Goal: Task Accomplishment & Management: Complete application form

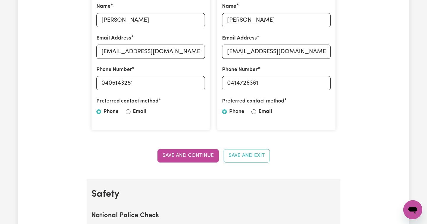
scroll to position [258, 0]
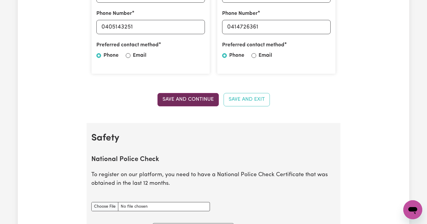
click at [181, 101] on button "Save and Continue" at bounding box center [188, 99] width 61 height 13
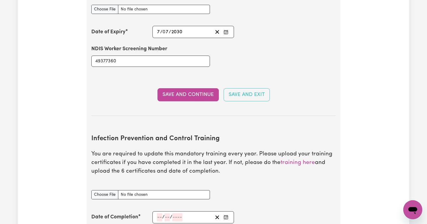
scroll to position [814, 0]
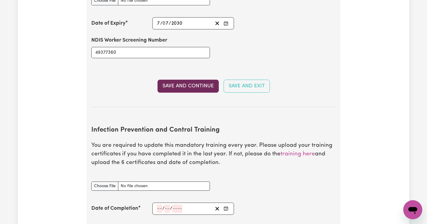
click at [180, 80] on button "Save and Continue" at bounding box center [188, 86] width 61 height 13
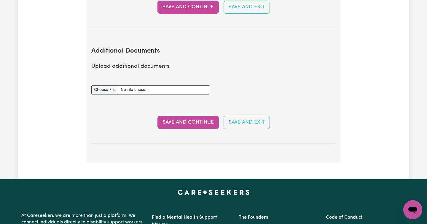
scroll to position [1061, 0]
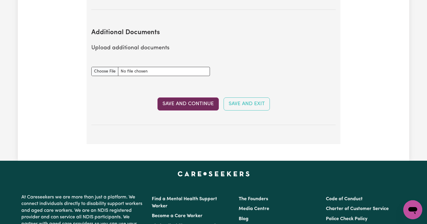
click at [190, 97] on button "Save and Continue" at bounding box center [188, 103] width 61 height 13
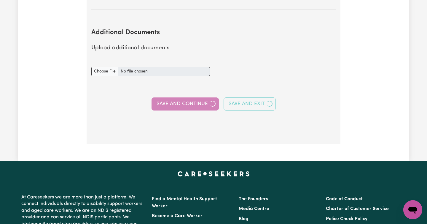
select select "Certificate III (Individual Support)"
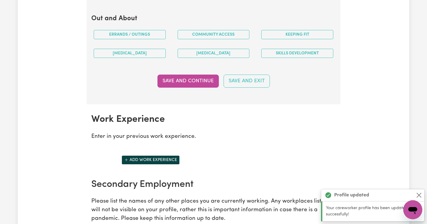
scroll to position [832, 0]
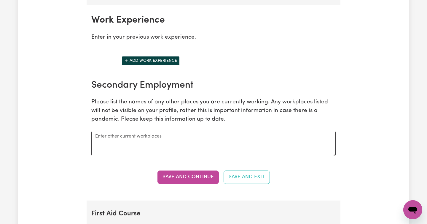
click at [108, 120] on p "Please list the names of any other places you are currently working. Any workpl…" at bounding box center [213, 111] width 245 height 26
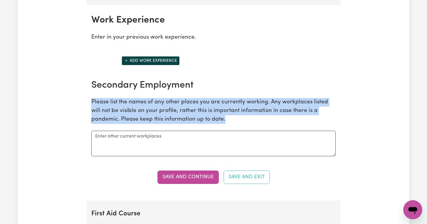
click at [108, 120] on p "Please list the names of any other places you are currently working. Any workpl…" at bounding box center [213, 111] width 245 height 26
click at [184, 177] on button "Save and Continue" at bounding box center [188, 176] width 61 height 13
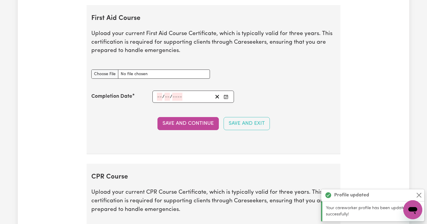
scroll to position [1027, 0]
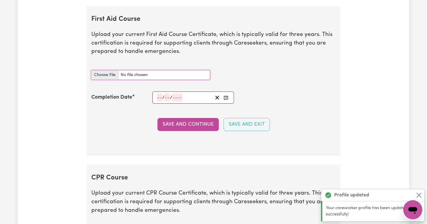
click at [108, 75] on input "First Aid Course document" at bounding box center [150, 74] width 119 height 9
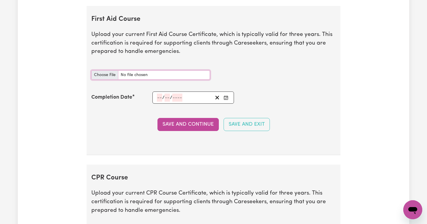
type input "C:\fakepath\[PERSON_NAME].pdf"
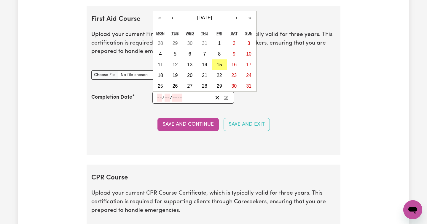
click at [160, 96] on input "number" at bounding box center [159, 97] width 5 height 8
click at [173, 20] on button "‹" at bounding box center [172, 17] width 13 height 13
click at [235, 77] on abbr "26" at bounding box center [233, 75] width 5 height 5
type input "[DATE]"
type input "26"
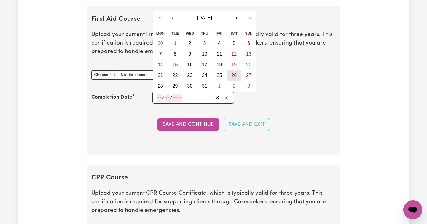
type input "7"
type input "2025"
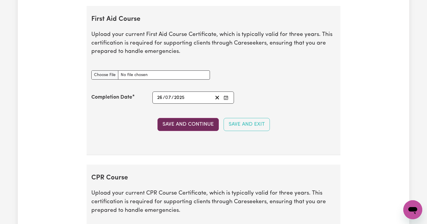
click at [189, 123] on button "Save and Continue" at bounding box center [188, 124] width 61 height 13
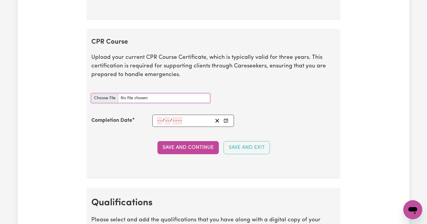
click at [108, 100] on input "CPR Course document" at bounding box center [150, 97] width 119 height 9
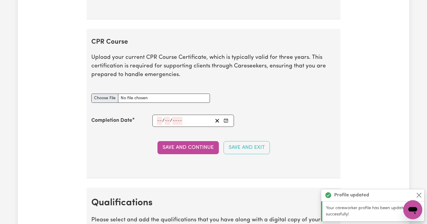
scroll to position [1191, 0]
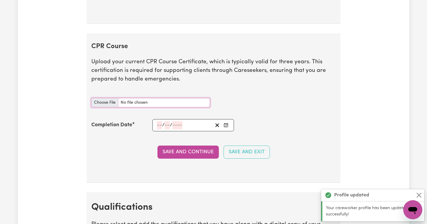
type input "C:\fakepath\[PERSON_NAME].pdf"
click at [159, 124] on input "number" at bounding box center [159, 125] width 5 height 8
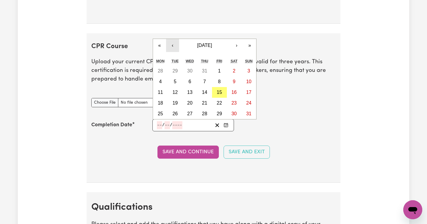
click at [174, 49] on button "‹" at bounding box center [172, 45] width 13 height 13
click at [237, 104] on button "26" at bounding box center [234, 103] width 15 height 11
type input "[DATE]"
type input "26"
type input "7"
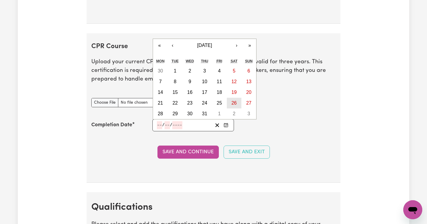
type input "2025"
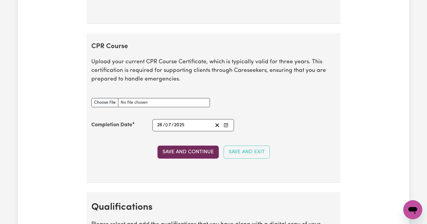
click at [186, 153] on button "Save and Continue" at bounding box center [188, 151] width 61 height 13
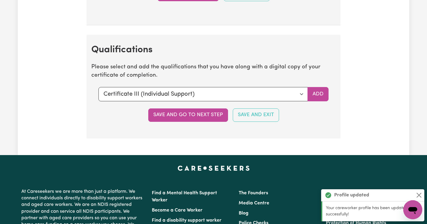
scroll to position [1383, 0]
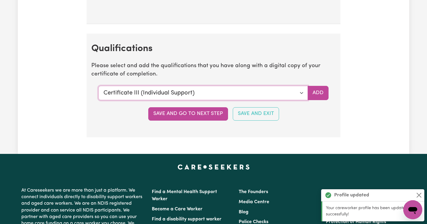
click at [301, 94] on select "Select a qualification to add... Certificate III (Individual Support) Certifica…" at bounding box center [203, 93] width 209 height 14
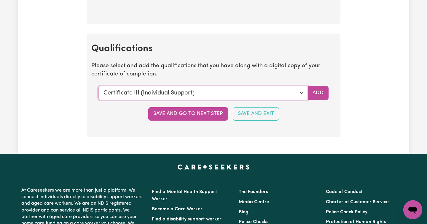
click at [301, 93] on select "Select a qualification to add... Certificate III (Individual Support) Certifica…" at bounding box center [203, 93] width 209 height 14
select select "Manual Handling"
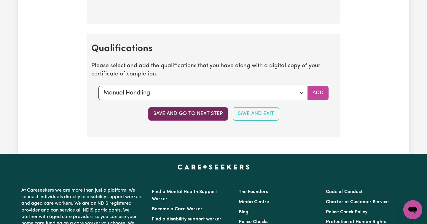
click at [178, 114] on button "Save and go to next step" at bounding box center [188, 113] width 80 height 13
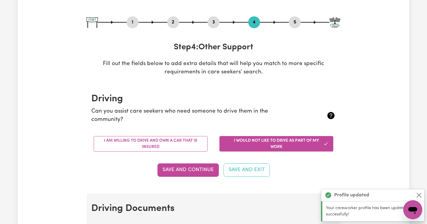
scroll to position [63, 0]
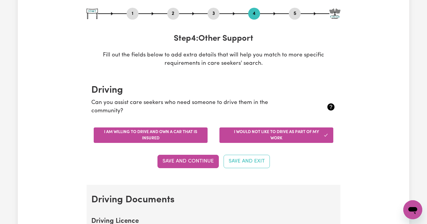
click at [167, 135] on button "I am willing to drive and own a car that is insured" at bounding box center [151, 134] width 114 height 15
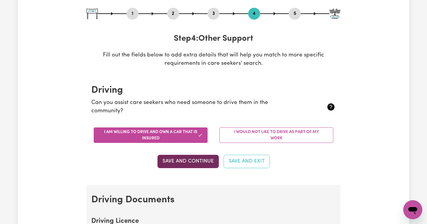
click at [178, 161] on button "Save and Continue" at bounding box center [188, 161] width 61 height 13
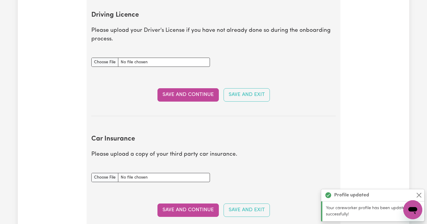
scroll to position [271, 0]
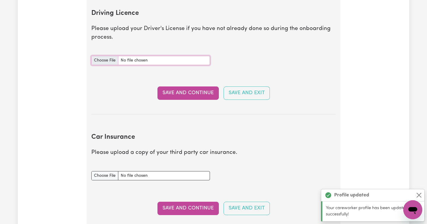
click at [112, 60] on input "Driving Licence document" at bounding box center [150, 60] width 119 height 9
type input "C:\fakepath\driving license - Google Docs copy.pdf"
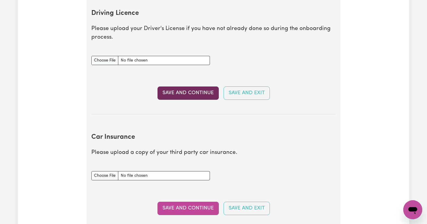
click at [182, 93] on button "Save and Continue" at bounding box center [188, 92] width 61 height 13
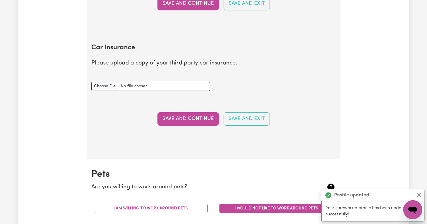
scroll to position [394, 0]
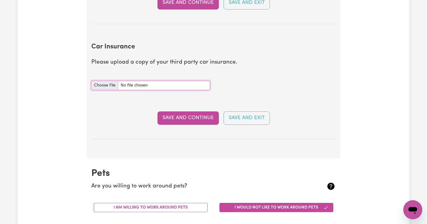
click at [102, 84] on input "Car Insurance document" at bounding box center [150, 85] width 119 height 9
type input "C:\fakepath\AAMI Car Renewal MPA142381729.pdf"
click at [189, 119] on button "Save and Continue" at bounding box center [188, 117] width 61 height 13
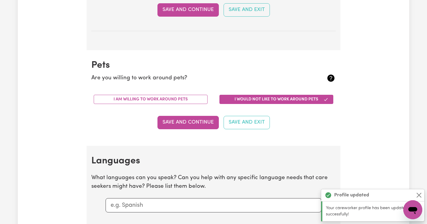
scroll to position [553, 0]
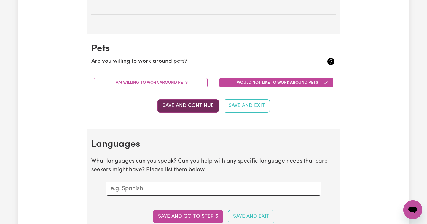
click at [178, 106] on button "Save and Continue" at bounding box center [188, 105] width 61 height 13
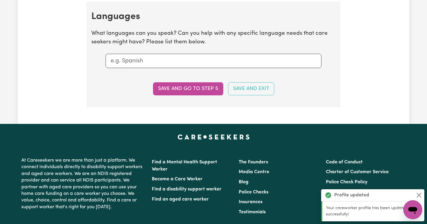
scroll to position [682, 0]
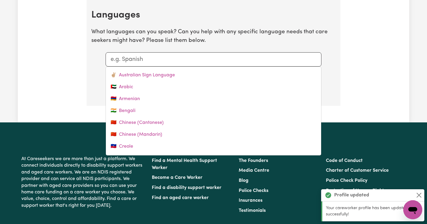
click at [144, 63] on input "text" at bounding box center [214, 59] width 206 height 9
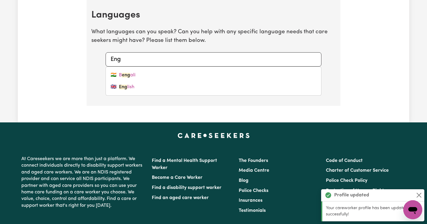
type input "Engl"
type input "English"
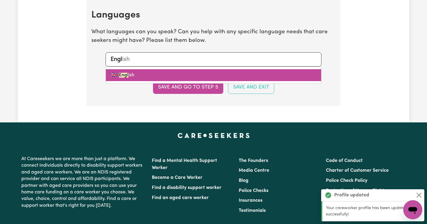
click at [136, 73] on link "🇬🇧 Engl ish" at bounding box center [213, 75] width 215 height 12
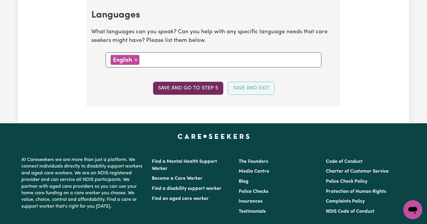
click at [188, 87] on button "Save and go to step 5" at bounding box center [188, 88] width 70 height 13
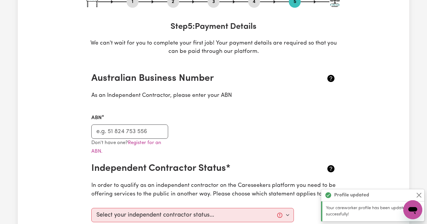
scroll to position [77, 0]
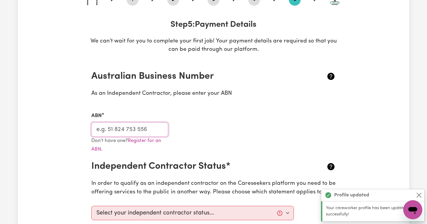
click at [118, 128] on input "ABN" at bounding box center [129, 129] width 77 height 14
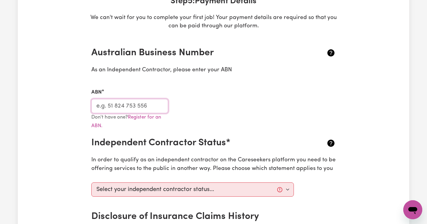
scroll to position [154, 0]
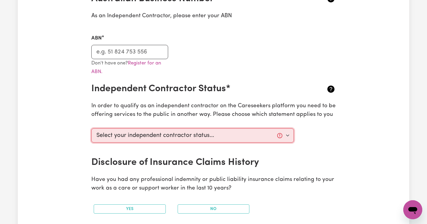
click at [268, 136] on select "Select your independent contractor status... I am providing services through an…" at bounding box center [192, 135] width 203 height 14
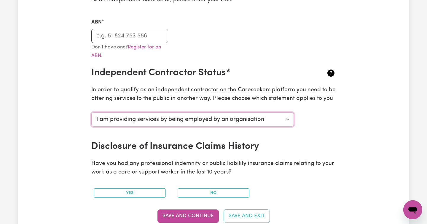
scroll to position [179, 0]
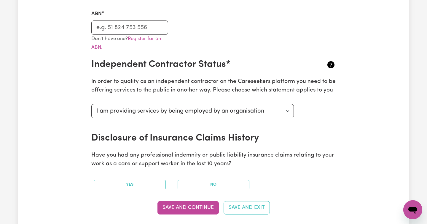
click at [194, 90] on p "In order to qualify as an independent contractor on the Careseekers platform yo…" at bounding box center [213, 85] width 245 height 17
click at [271, 108] on select "Select your independent contractor status... I am providing services through an…" at bounding box center [192, 111] width 203 height 14
select select "I am providing services privately on my own"
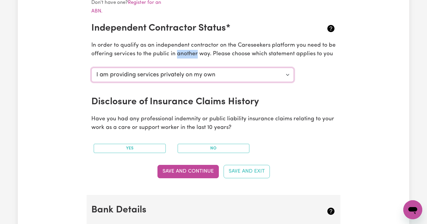
scroll to position [216, 0]
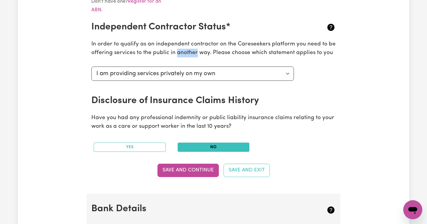
click at [208, 145] on button "No" at bounding box center [214, 146] width 72 height 9
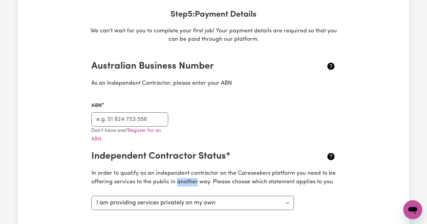
scroll to position [81, 0]
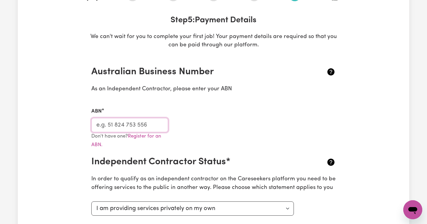
click at [112, 131] on input "ABN" at bounding box center [129, 125] width 77 height 14
click at [154, 136] on link "Register for an ABN." at bounding box center [126, 141] width 70 height 14
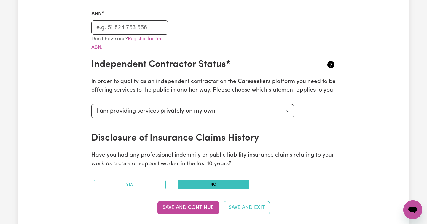
scroll to position [109, 0]
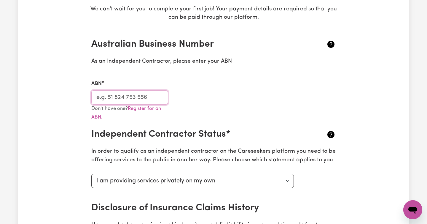
click at [126, 94] on input "ABN" at bounding box center [129, 97] width 77 height 14
paste input "92281137673"
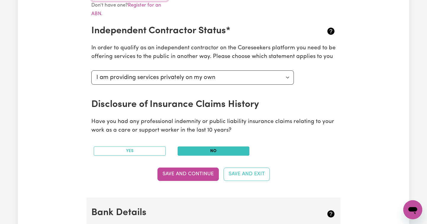
scroll to position [220, 0]
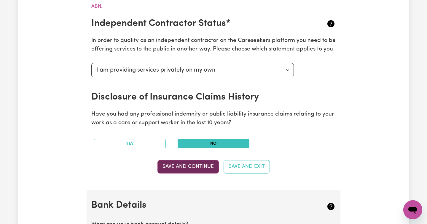
type input "92281137673"
click at [197, 166] on button "Save and Continue" at bounding box center [188, 166] width 61 height 13
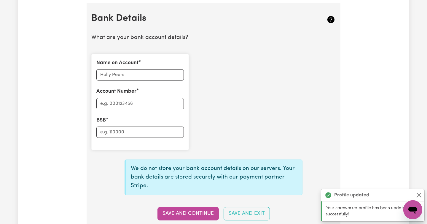
scroll to position [409, 0]
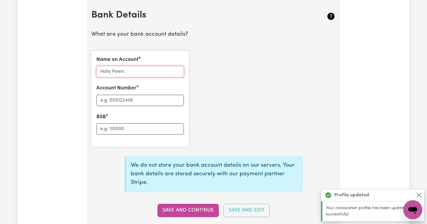
click at [118, 71] on input "Name on Account" at bounding box center [140, 71] width 88 height 11
type input "[PERSON_NAME]"
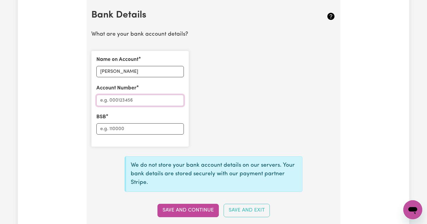
click at [121, 103] on input "Account Number" at bounding box center [140, 100] width 88 height 11
type input "733183"
click at [111, 125] on input "BSB" at bounding box center [140, 128] width 88 height 11
click at [104, 98] on input "733183" at bounding box center [140, 100] width 88 height 11
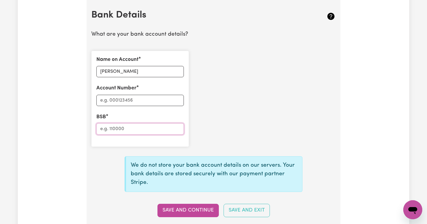
click at [111, 131] on input "BSB" at bounding box center [140, 128] width 88 height 11
paste input "733183"
type input "733183"
click at [113, 100] on input "Account Number" at bounding box center [140, 100] width 88 height 11
click at [174, 210] on button "Save and Continue" at bounding box center [188, 210] width 61 height 13
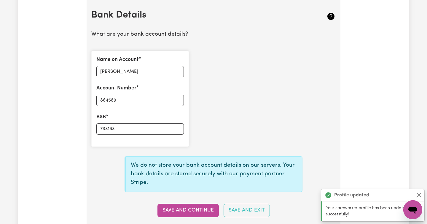
type input "****4589"
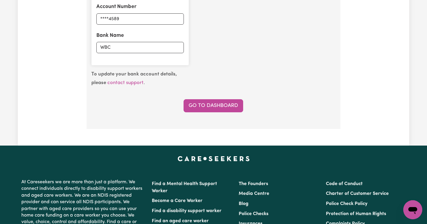
scroll to position [496, 0]
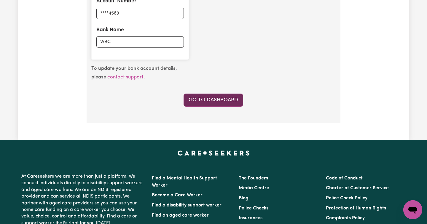
click at [217, 100] on link "Go to Dashboard" at bounding box center [214, 99] width 60 height 13
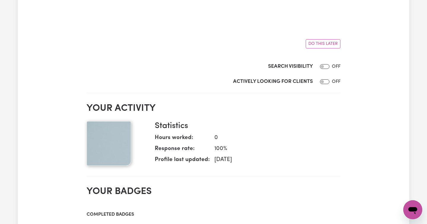
scroll to position [370, 0]
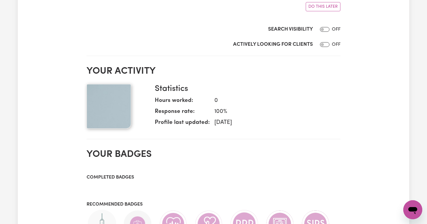
click at [176, 101] on dt "Hours worked:" at bounding box center [182, 101] width 55 height 11
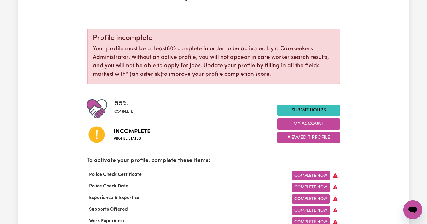
scroll to position [66, 0]
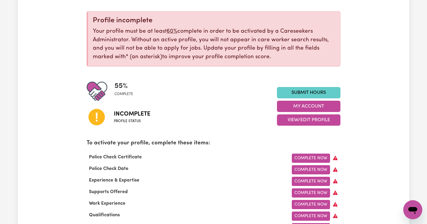
click at [316, 91] on link "Submit Hours" at bounding box center [309, 92] width 64 height 11
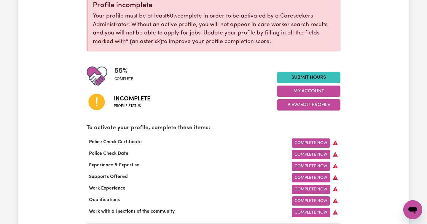
scroll to position [87, 0]
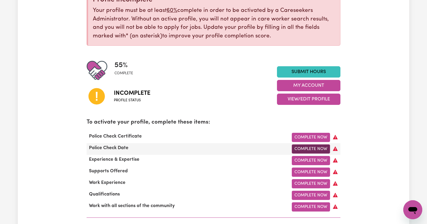
click at [309, 147] on link "Complete Now" at bounding box center [311, 148] width 38 height 9
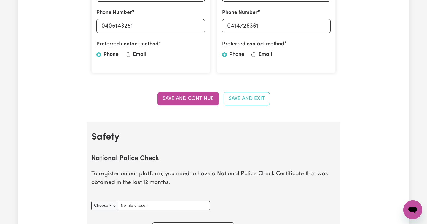
scroll to position [266, 0]
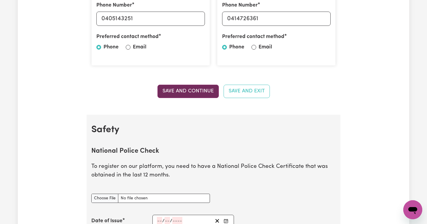
click at [192, 92] on button "Save and Continue" at bounding box center [188, 91] width 61 height 13
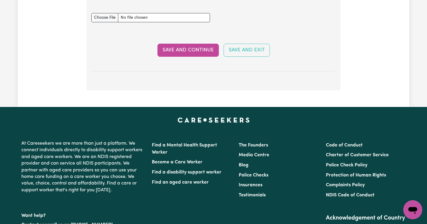
scroll to position [995, 0]
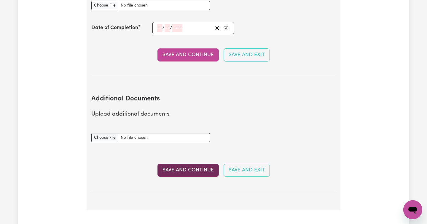
click at [196, 163] on button "Save and Continue" at bounding box center [188, 169] width 61 height 13
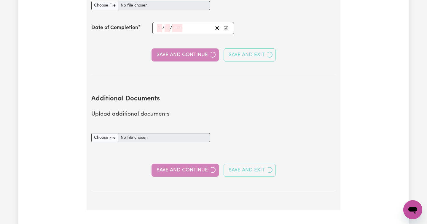
select select "Certificate III (Individual Support)"
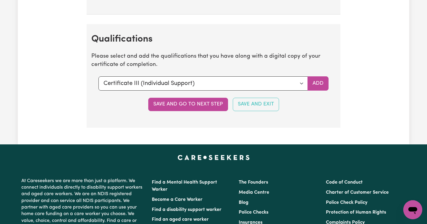
scroll to position [1400, 0]
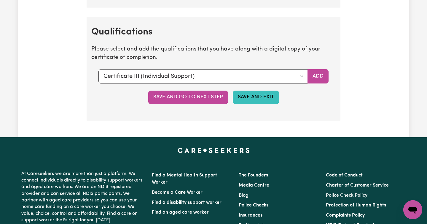
click at [266, 101] on button "Save and Exit" at bounding box center [256, 97] width 46 height 13
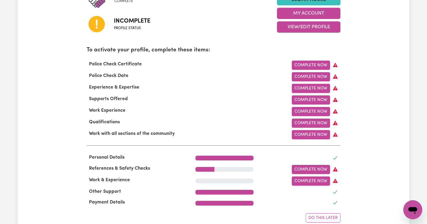
scroll to position [165, 0]
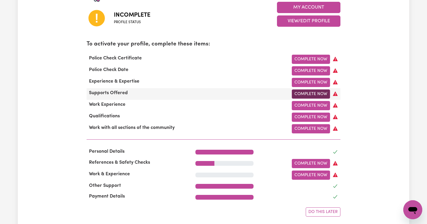
click at [315, 94] on link "Complete Now" at bounding box center [311, 93] width 38 height 9
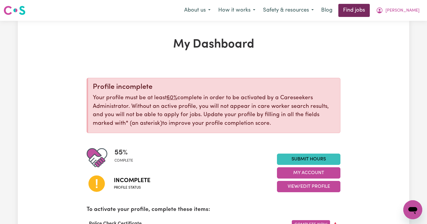
click at [361, 11] on link "Find jobs" at bounding box center [354, 10] width 31 height 13
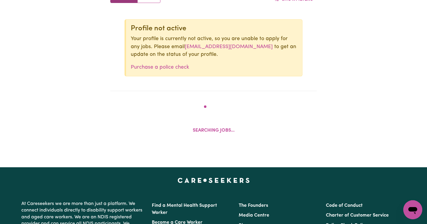
scroll to position [248, 0]
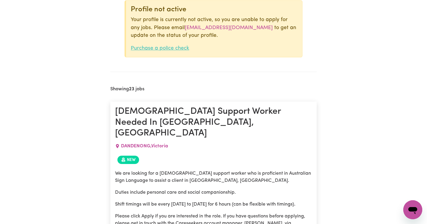
click at [161, 47] on link "Purchase a police check" at bounding box center [160, 48] width 58 height 5
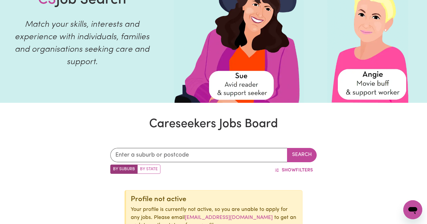
scroll to position [152, 0]
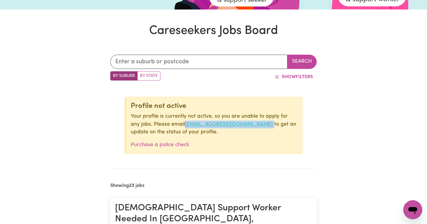
drag, startPoint x: 257, startPoint y: 125, endPoint x: 175, endPoint y: 123, distance: 81.9
click at [175, 123] on p "Your profile is currently not active, so you are unable to apply for any jobs. …" at bounding box center [214, 123] width 167 height 23
copy p "onboarding@careseekers.com.au"
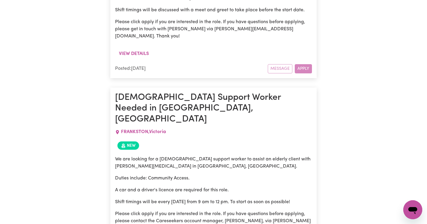
scroll to position [1334, 0]
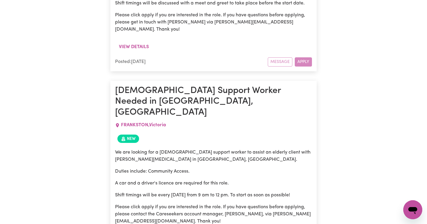
click at [269, 149] on p "We are looking for a male support worker to assist an elderly client with Parki…" at bounding box center [213, 156] width 197 height 14
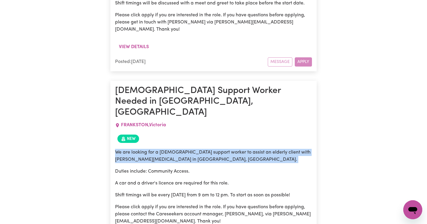
click at [269, 149] on p "We are looking for a male support worker to assist an elderly client with Parki…" at bounding box center [213, 156] width 197 height 14
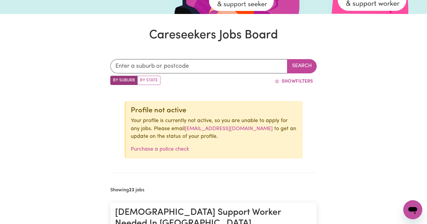
scroll to position [75, 0]
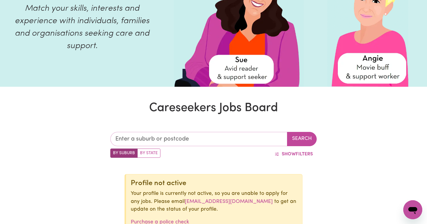
click at [157, 135] on input "text" at bounding box center [198, 139] width 177 height 14
type input "3"
type input "pas"
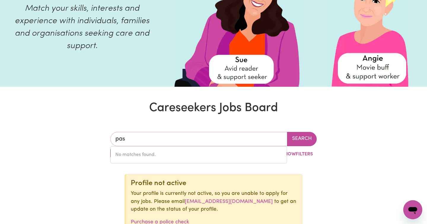
type input "pasADENA, South Australia, 5042"
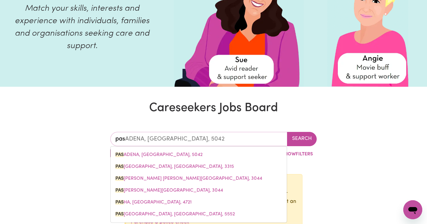
type input "pasc"
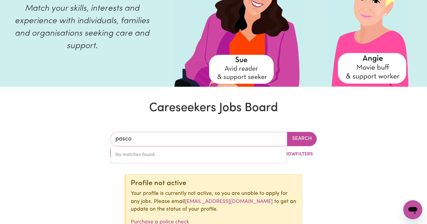
type input "pasc"
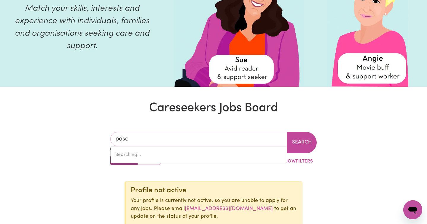
type input "pascHENDALE, Victoria, 3315"
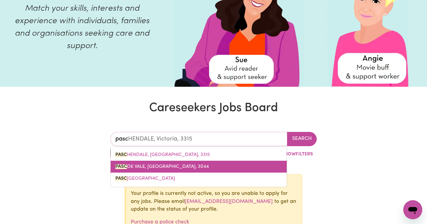
click at [160, 167] on span "PASC OE VALE, Victoria, 3044" at bounding box center [161, 166] width 93 height 5
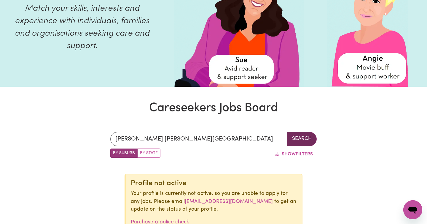
click at [307, 139] on button "Search" at bounding box center [302, 139] width 30 height 14
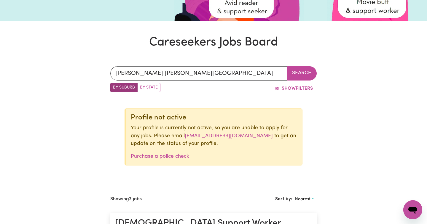
scroll to position [61, 0]
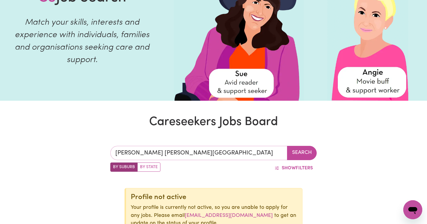
click at [139, 150] on input "PASCOE VALE, Victoria" at bounding box center [198, 153] width 177 height 14
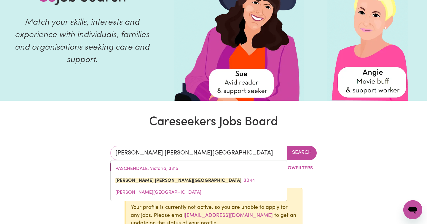
click at [139, 150] on input "PASCOE VALE, Victoria" at bounding box center [198, 153] width 177 height 14
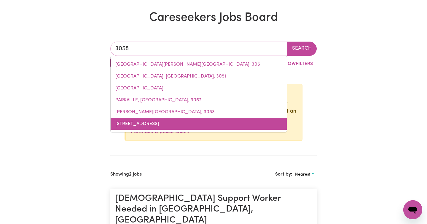
scroll to position [165, 0]
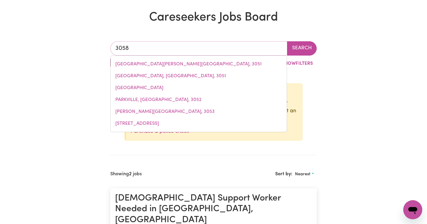
click at [142, 48] on input "3058" at bounding box center [198, 48] width 177 height 14
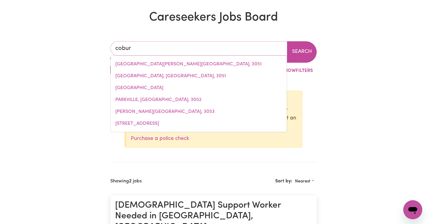
type input "coburg"
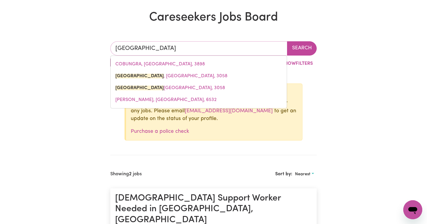
type input "coburg, Victoria, 3058"
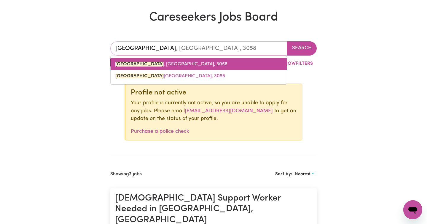
click at [142, 63] on span "COBURG , Victoria, 3058" at bounding box center [171, 64] width 112 height 5
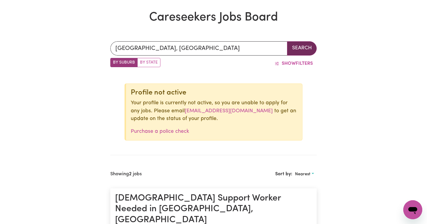
click at [303, 50] on button "Search" at bounding box center [302, 48] width 30 height 14
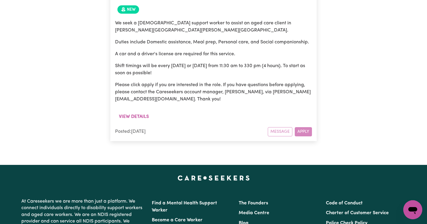
scroll to position [994, 0]
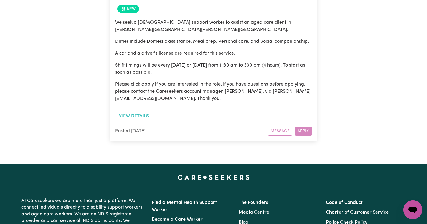
click at [132, 110] on button "View details" at bounding box center [134, 115] width 38 height 11
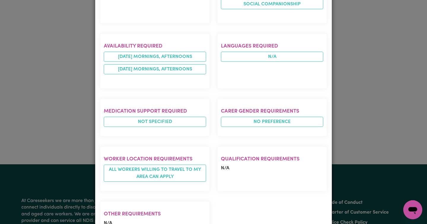
scroll to position [344, 0]
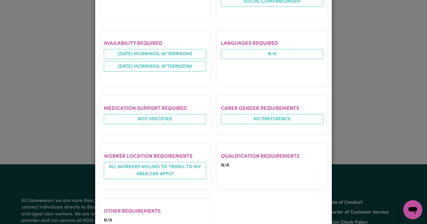
click at [403, 66] on div "Job Details Support Worker Needed For Personal Care In Clifton Hill, VIC CLIFTO…" at bounding box center [213, 112] width 427 height 224
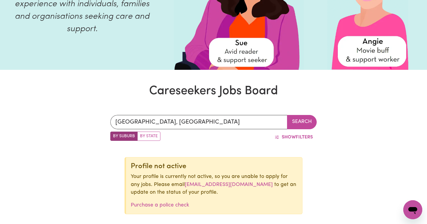
scroll to position [0, 0]
